Goal: Task Accomplishment & Management: Use online tool/utility

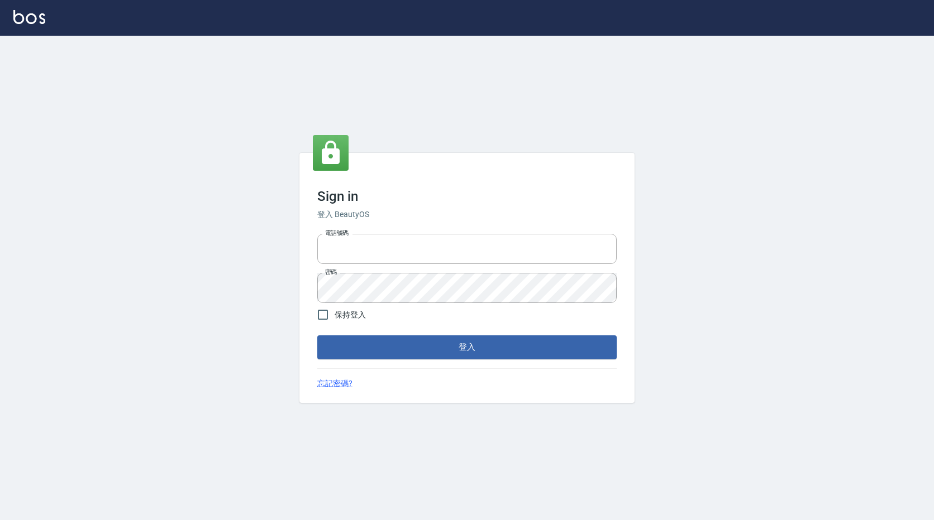
type input "0983700713"
click at [362, 308] on label "保持登入" at bounding box center [338, 314] width 55 height 23
click at [334, 308] on input "保持登入" at bounding box center [322, 314] width 23 height 23
checkbox input "true"
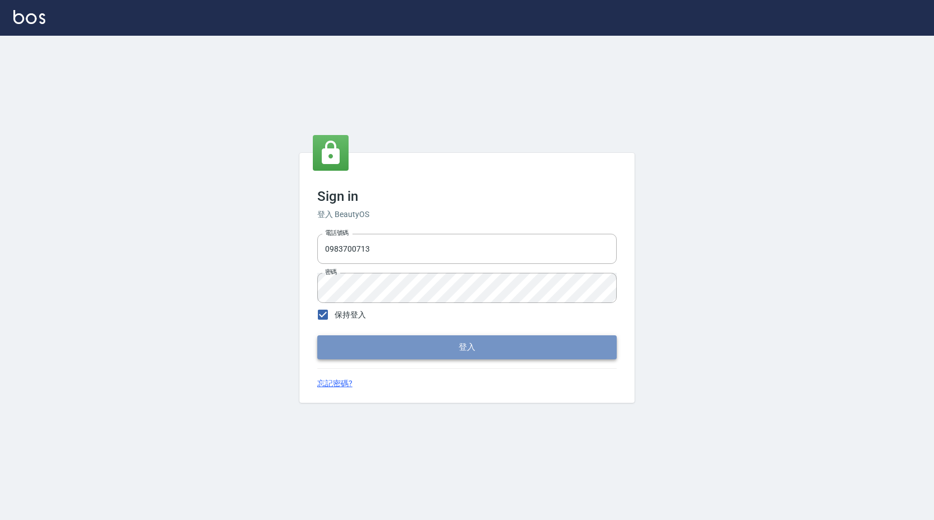
click at [379, 347] on button "登入" at bounding box center [466, 347] width 299 height 23
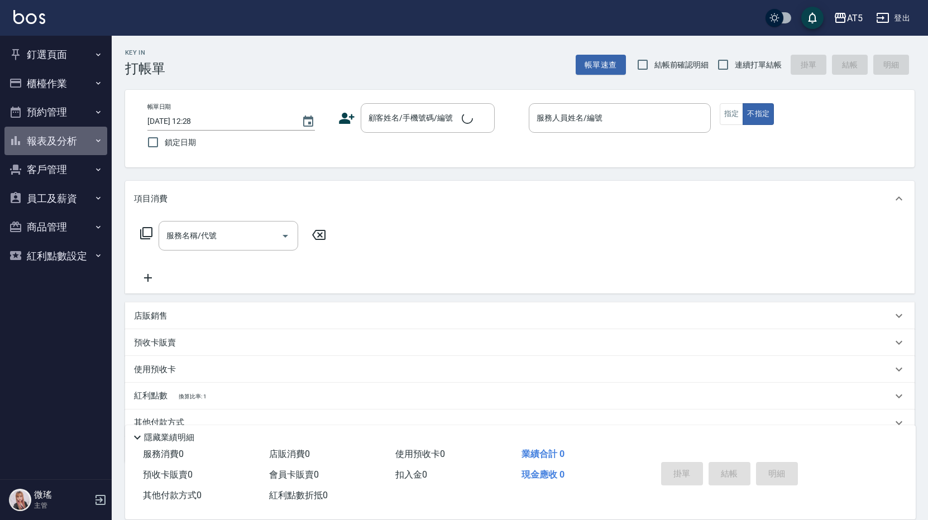
click at [27, 142] on button "報表及分析" at bounding box center [55, 141] width 103 height 29
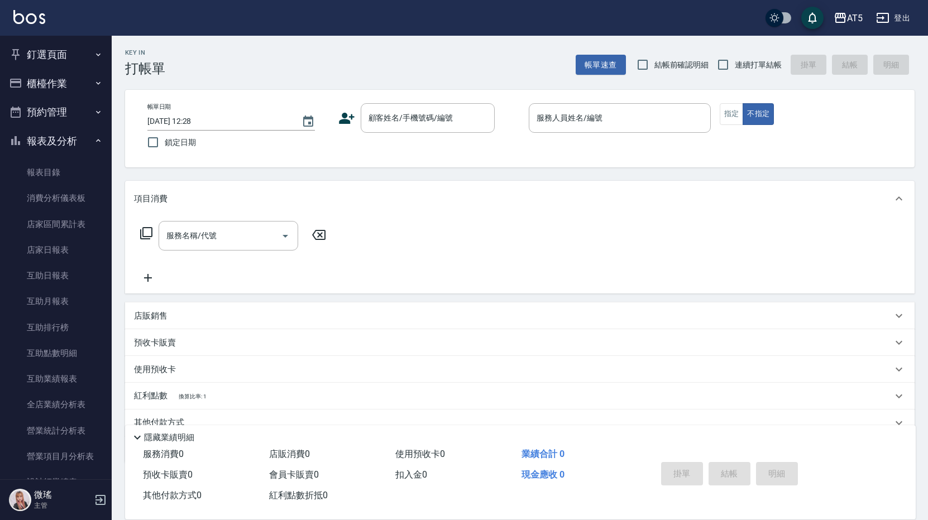
click at [60, 140] on button "報表及分析" at bounding box center [55, 141] width 103 height 29
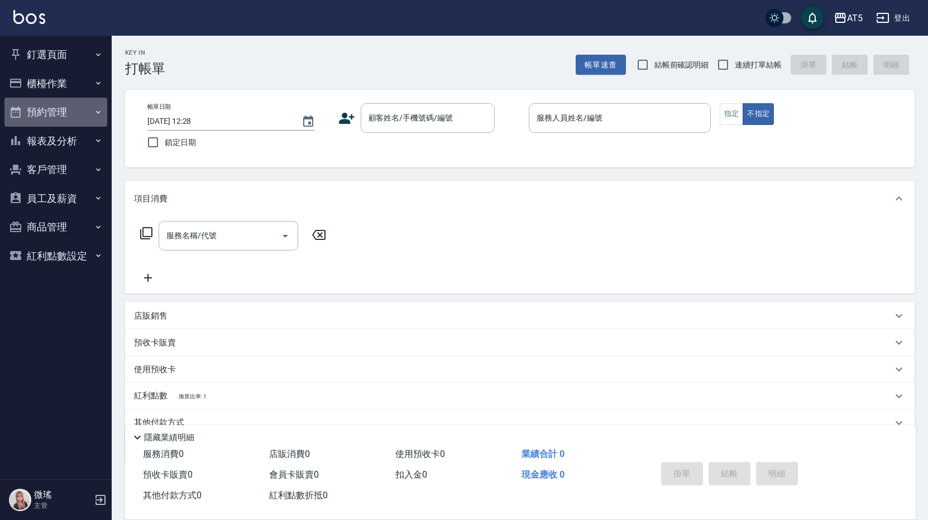
click at [64, 115] on button "預約管理" at bounding box center [55, 112] width 103 height 29
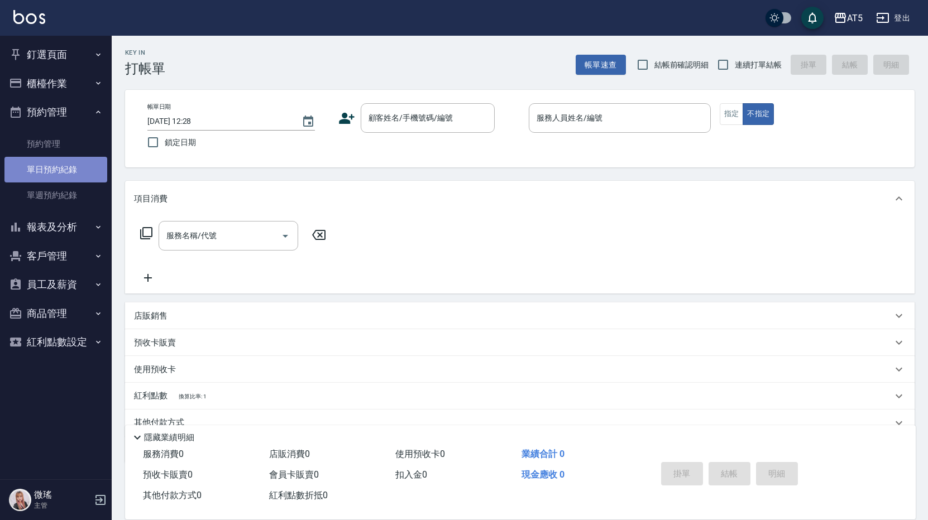
click at [58, 168] on link "單日預約紀錄" at bounding box center [55, 170] width 103 height 26
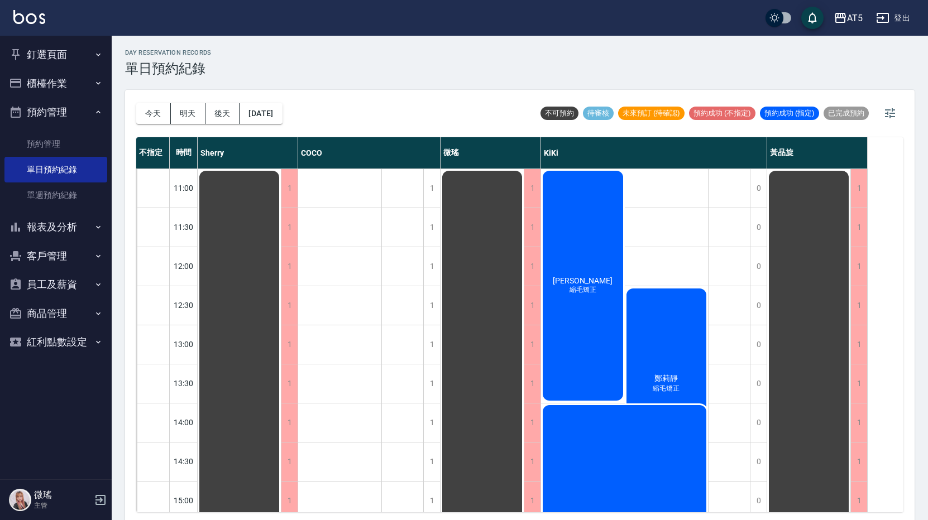
scroll to position [56, 0]
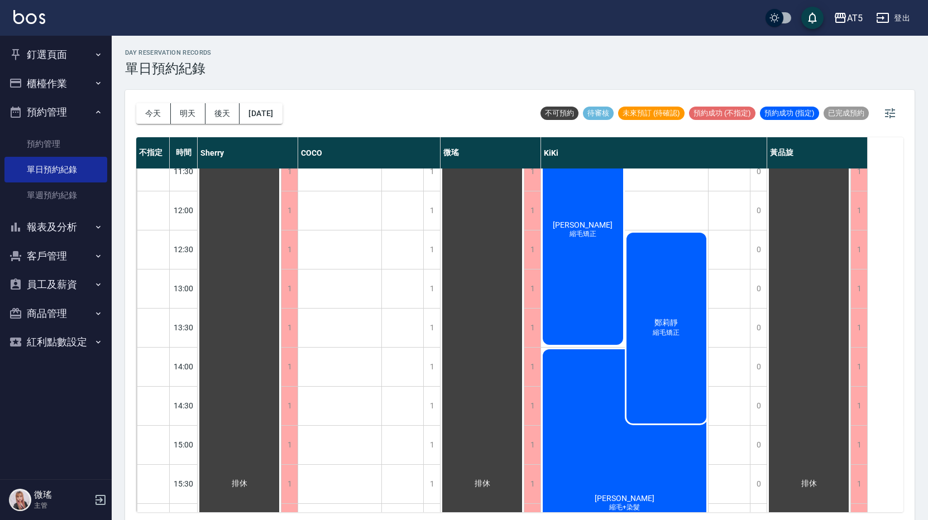
click at [682, 298] on div "[PERSON_NAME]毛矯正" at bounding box center [667, 328] width 84 height 194
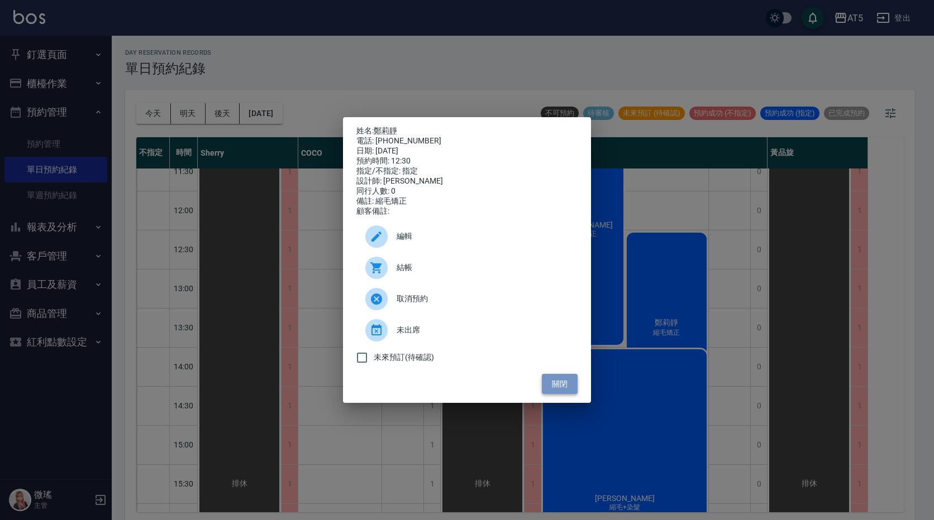
click at [554, 384] on button "關閉" at bounding box center [560, 384] width 36 height 21
